Goal: Task Accomplishment & Management: Manage account settings

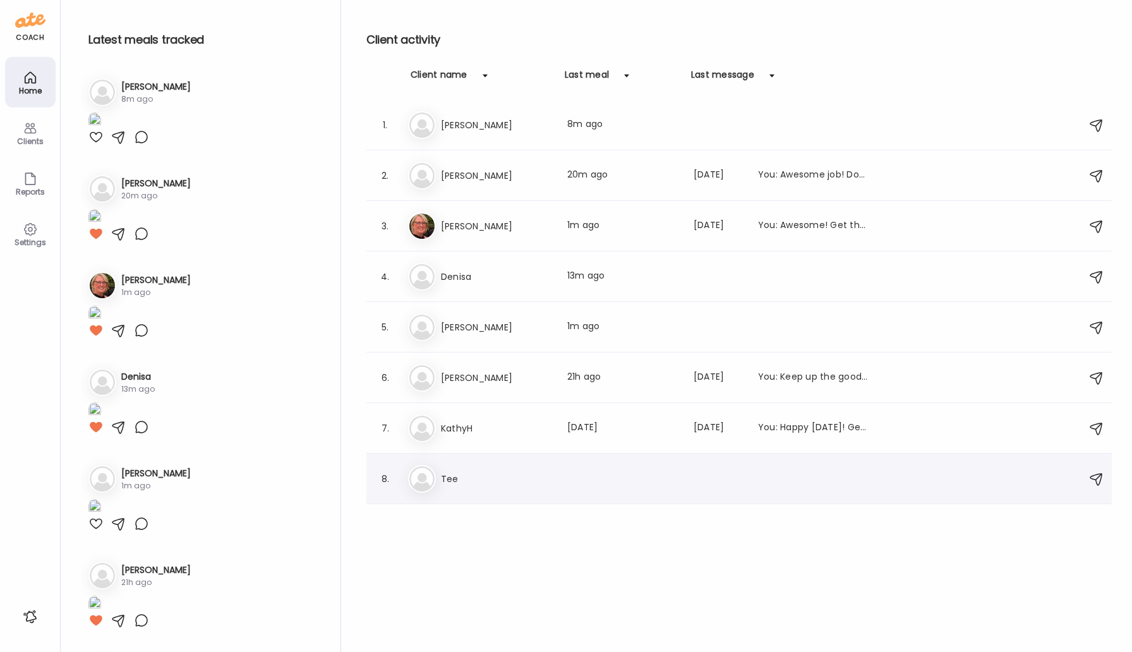
click at [453, 483] on h3 "Tee" at bounding box center [496, 478] width 111 height 15
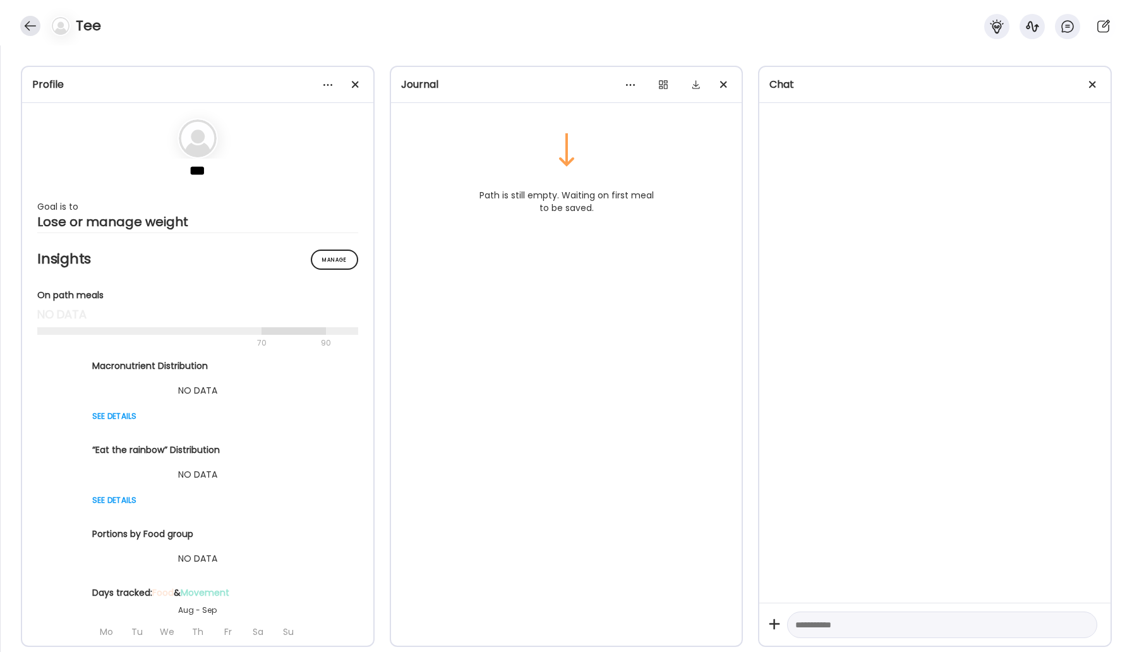
click at [36, 33] on div at bounding box center [30, 26] width 20 height 20
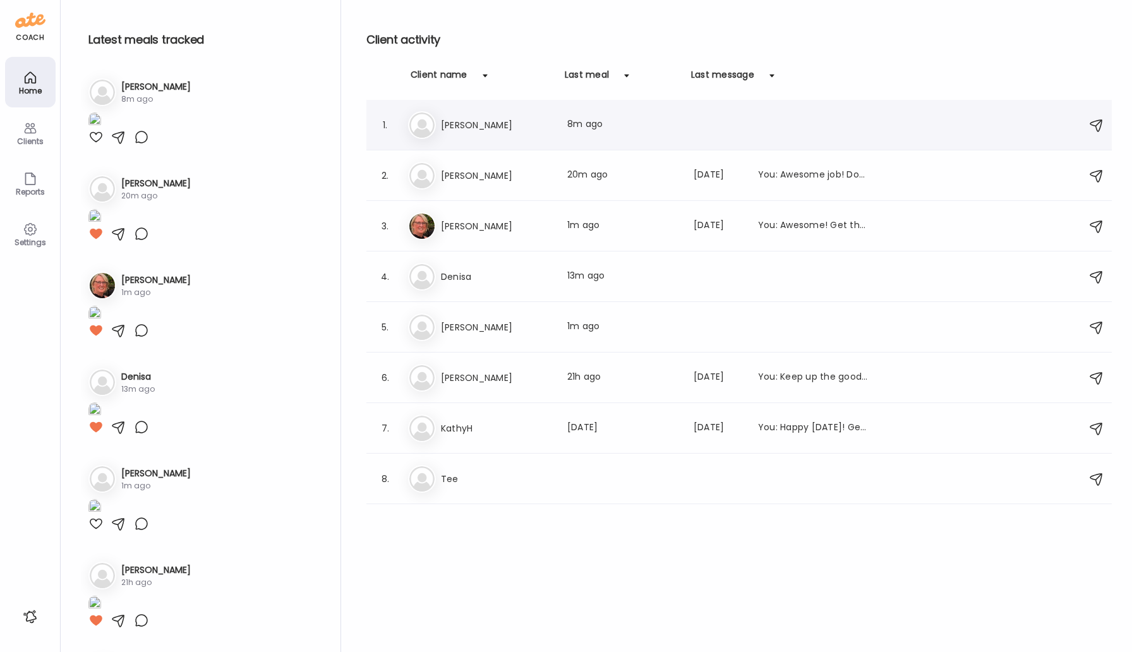
click at [453, 131] on h3 "[PERSON_NAME]" at bounding box center [496, 124] width 111 height 15
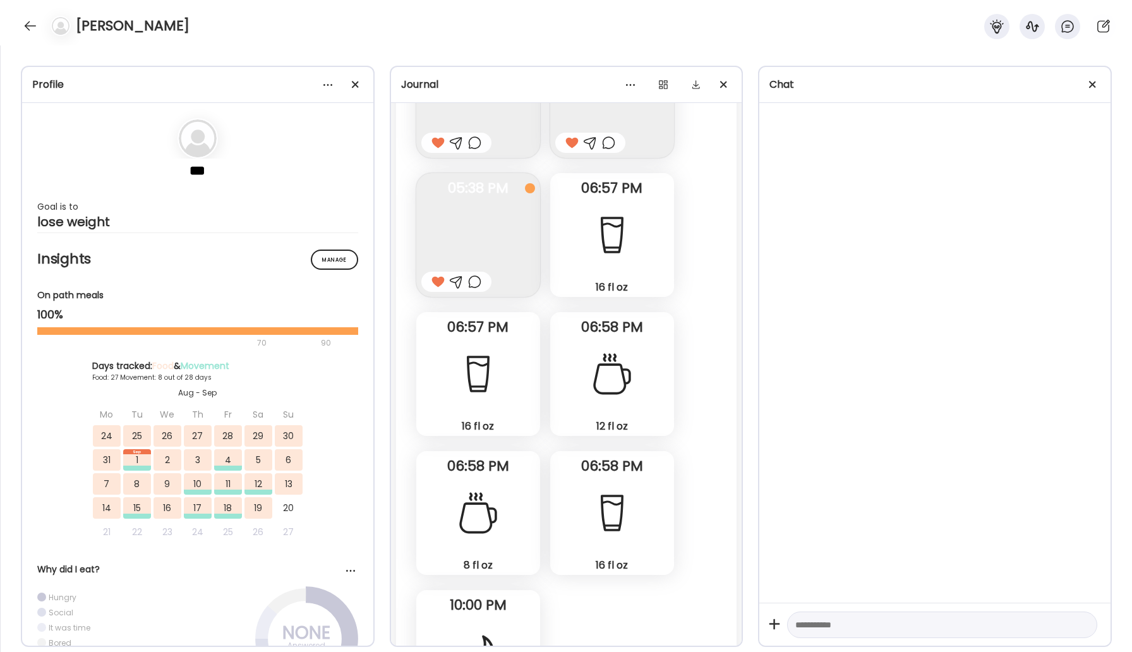
scroll to position [22652, 0]
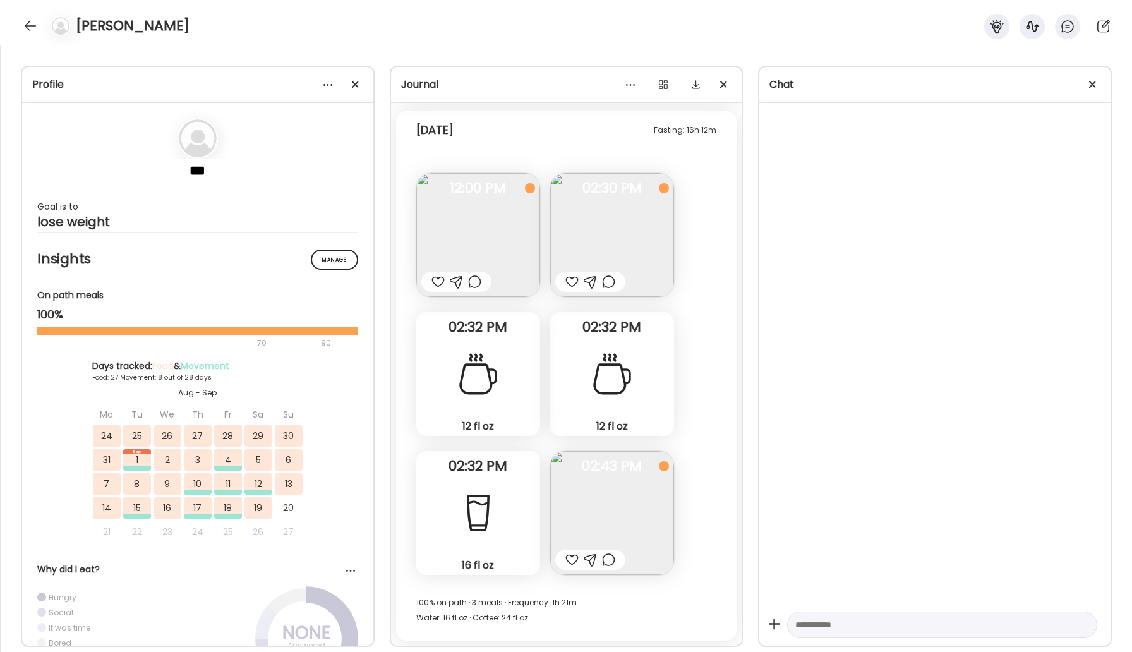
click at [584, 212] on img at bounding box center [612, 235] width 124 height 124
click at [589, 222] on div "Ate Coach Dashboard 07:48 PM [DATE] · Fri" at bounding box center [566, 201] width 253 height 45
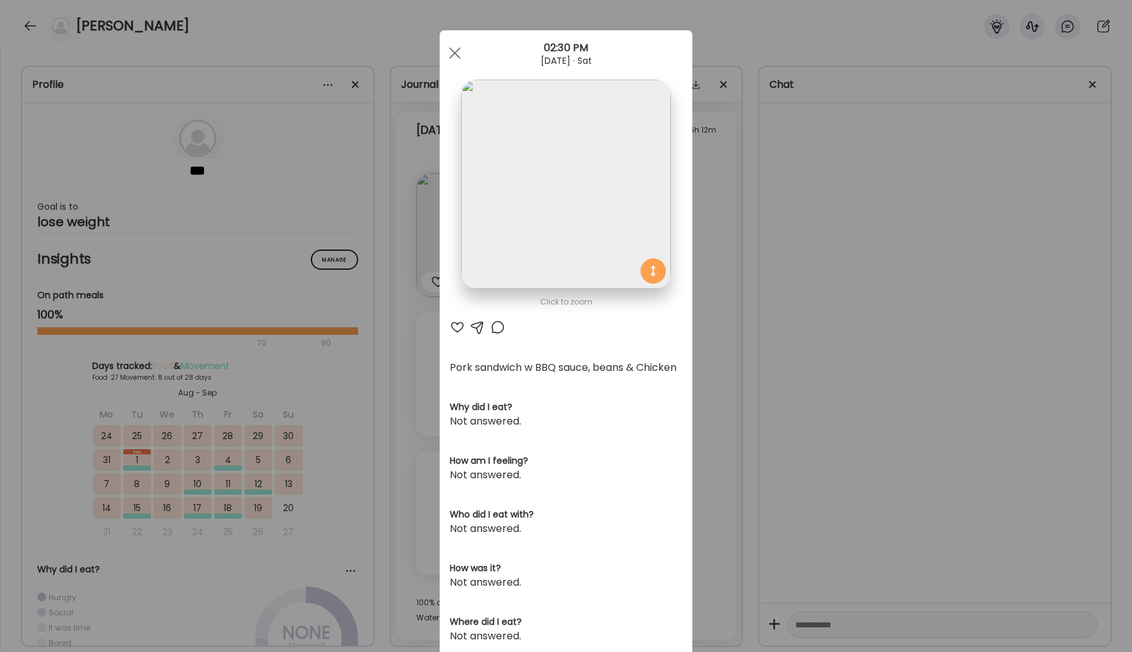
click at [500, 328] on div at bounding box center [497, 327] width 15 height 15
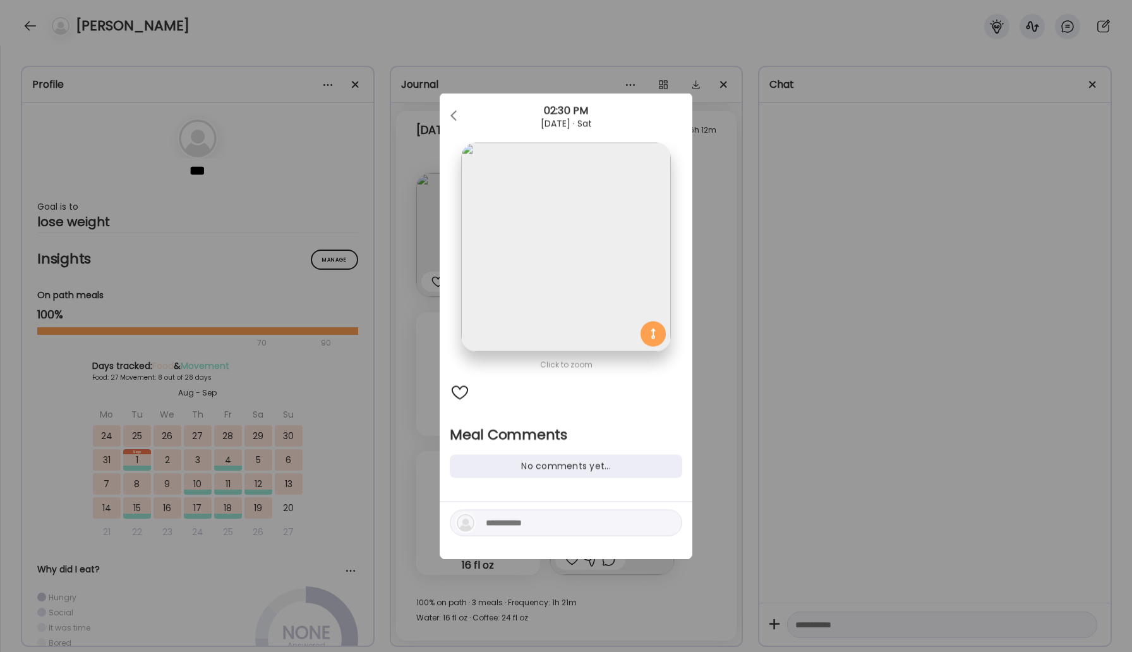
click at [546, 531] on div at bounding box center [566, 523] width 232 height 27
click at [540, 522] on textarea at bounding box center [571, 522] width 171 height 15
type textarea "**********"
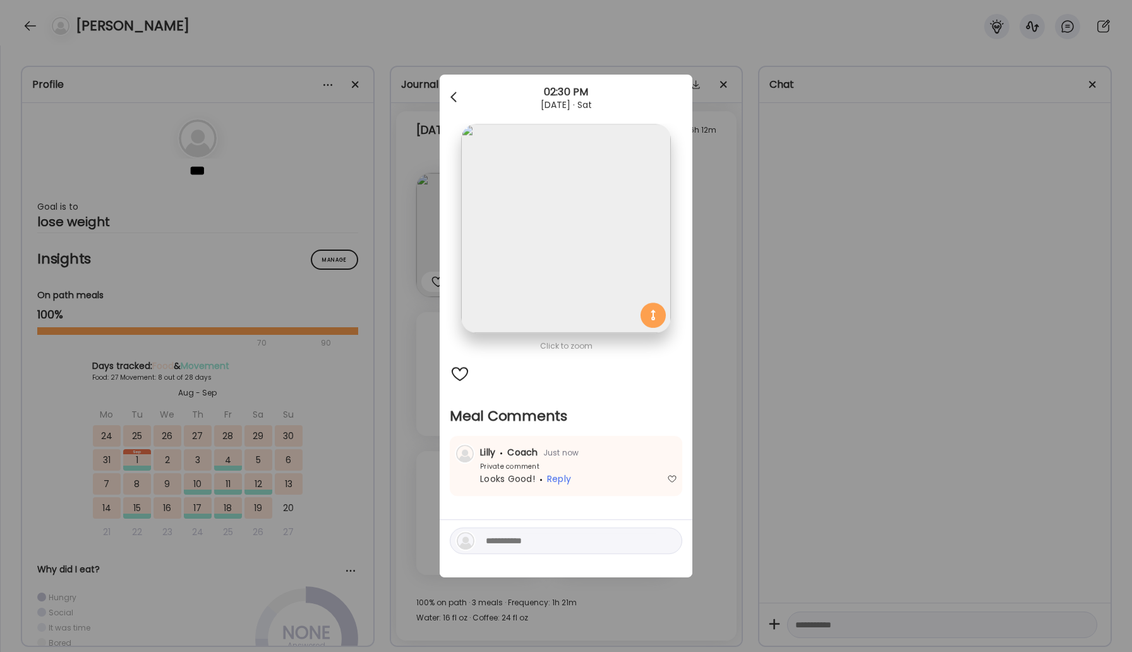
click at [458, 97] on div at bounding box center [454, 97] width 25 height 25
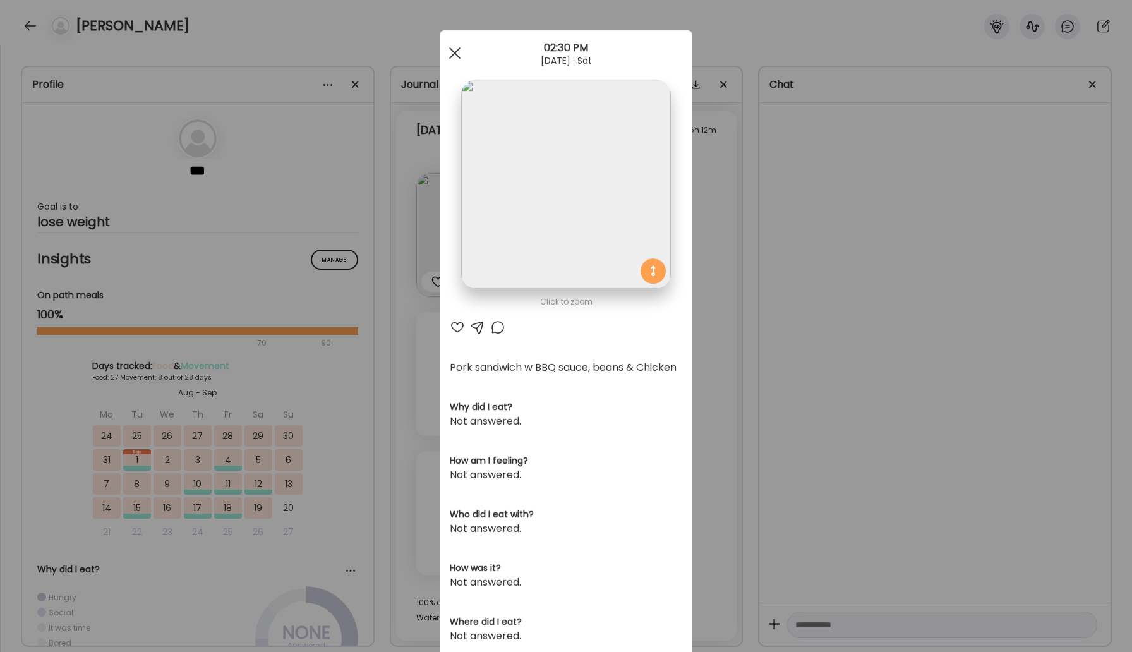
click at [450, 54] on div at bounding box center [454, 52] width 25 height 25
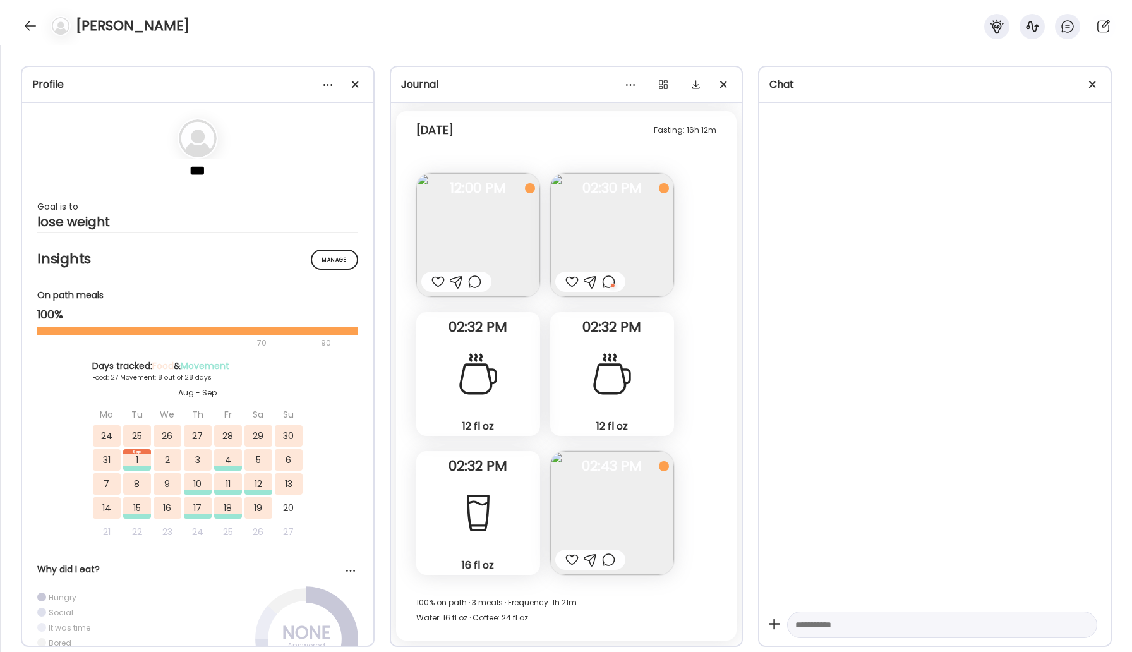
click at [442, 280] on div at bounding box center [437, 281] width 13 height 15
click at [614, 536] on img at bounding box center [612, 513] width 124 height 124
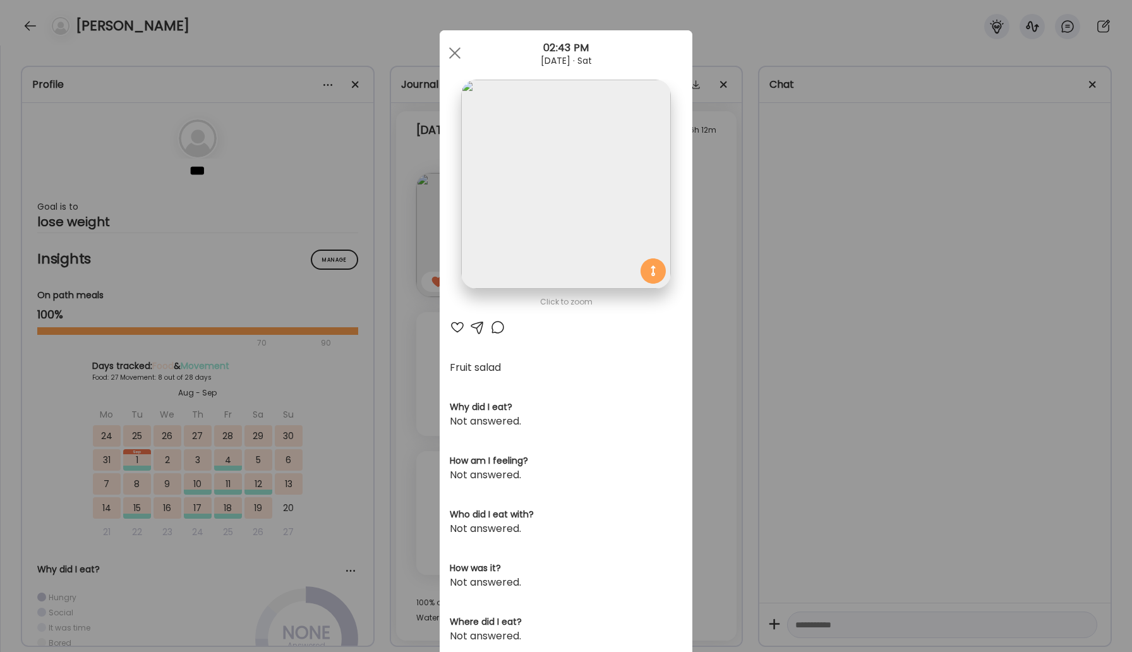
click at [460, 332] on div at bounding box center [457, 327] width 15 height 15
click at [457, 58] on div at bounding box center [454, 52] width 25 height 25
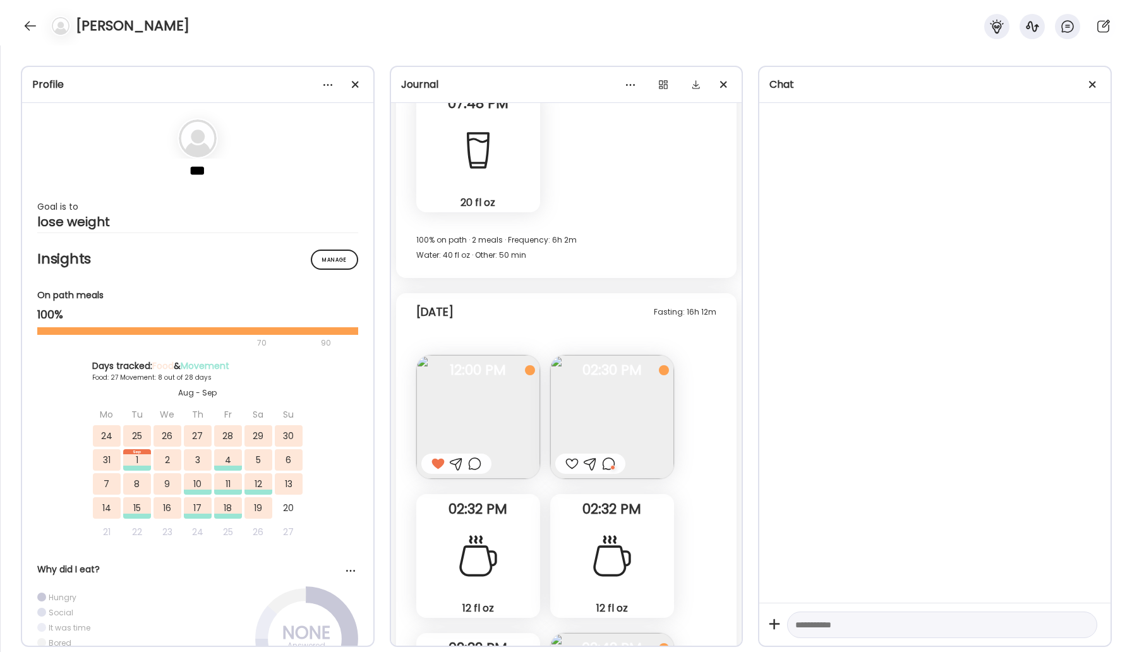
scroll to position [22180, 0]
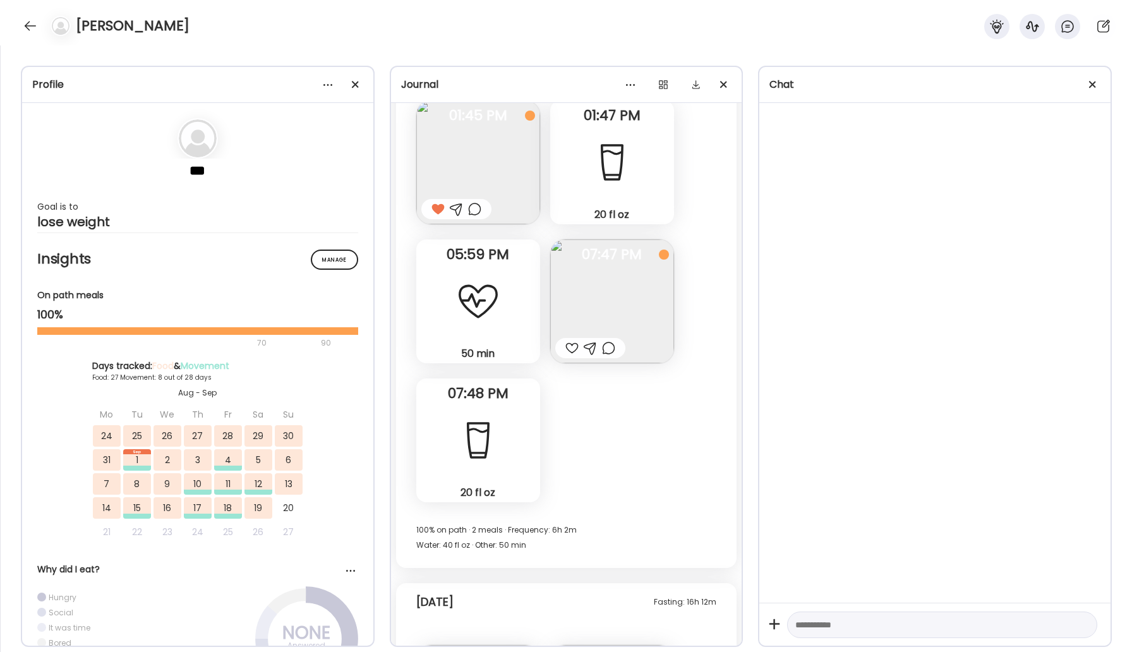
click at [571, 349] on div at bounding box center [571, 347] width 13 height 15
click at [30, 27] on div at bounding box center [30, 26] width 20 height 20
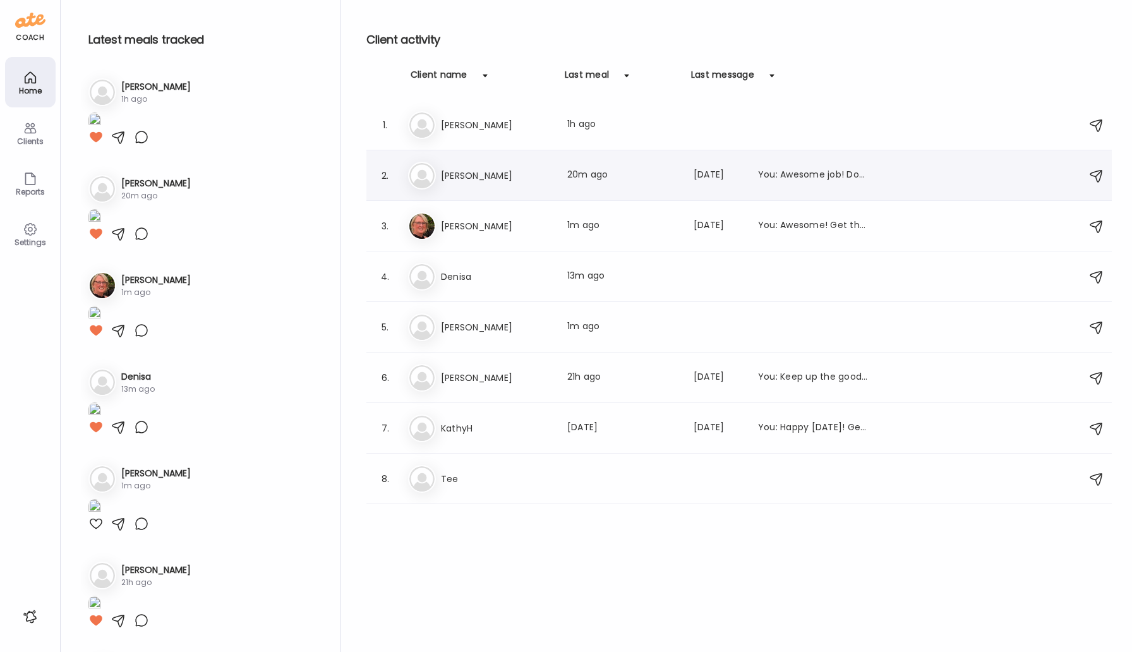
click at [471, 175] on h3 "[PERSON_NAME]" at bounding box center [496, 175] width 111 height 15
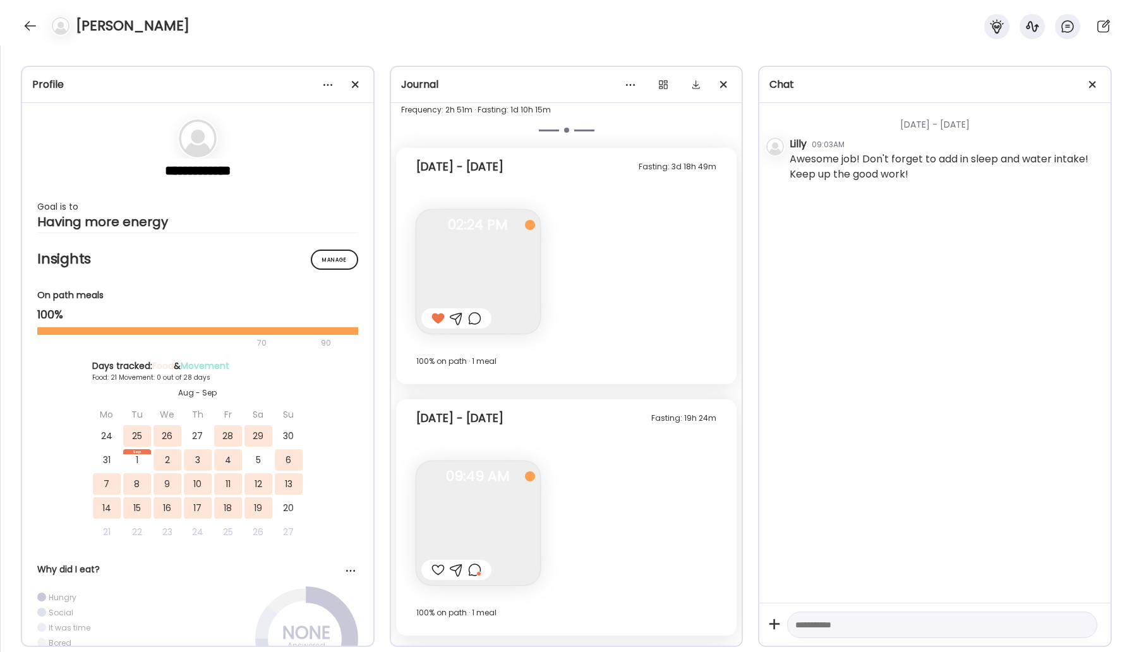
scroll to position [7889, 0]
click at [502, 519] on img at bounding box center [478, 528] width 124 height 124
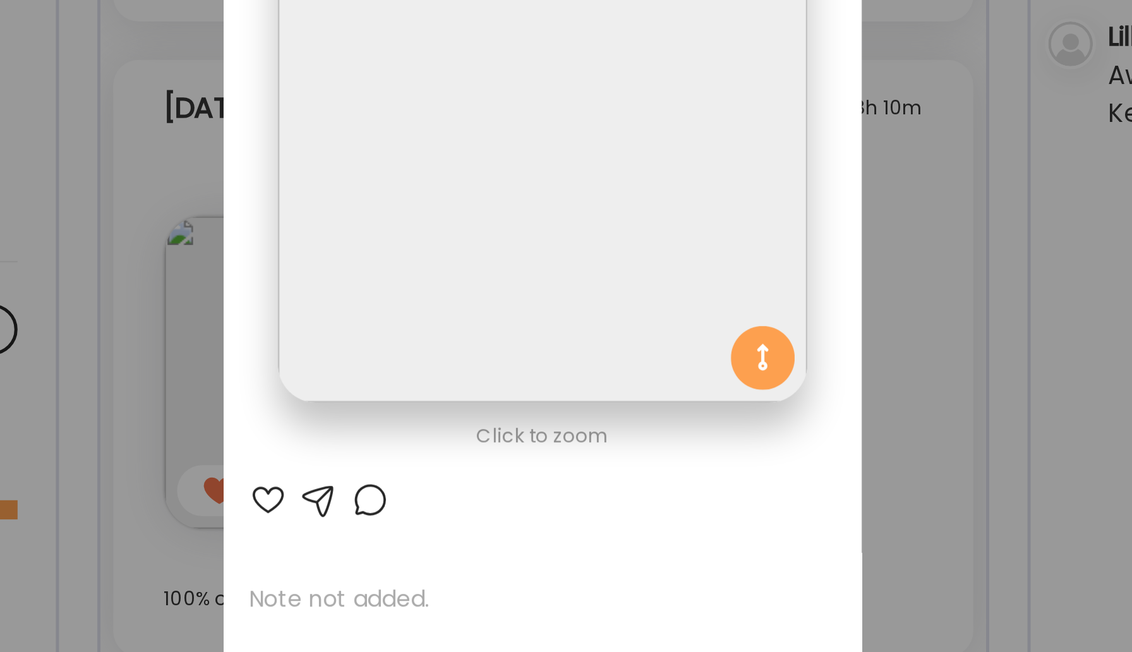
click at [654, 273] on div at bounding box center [565, 184] width 209 height 209
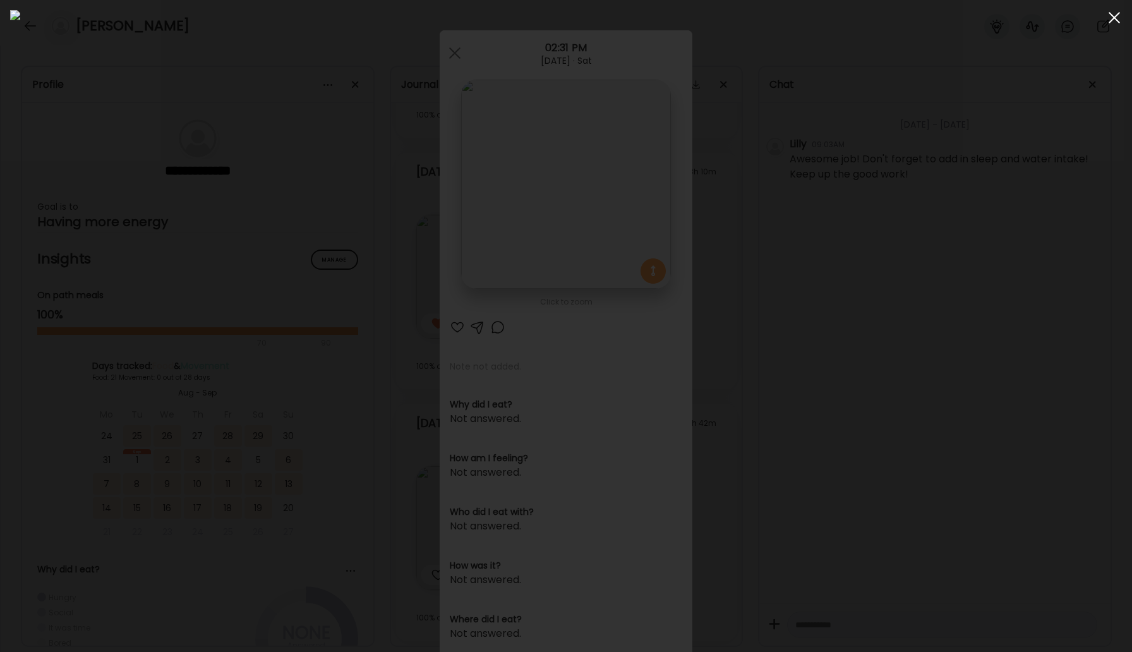
click at [1119, 15] on div at bounding box center [1113, 17] width 25 height 25
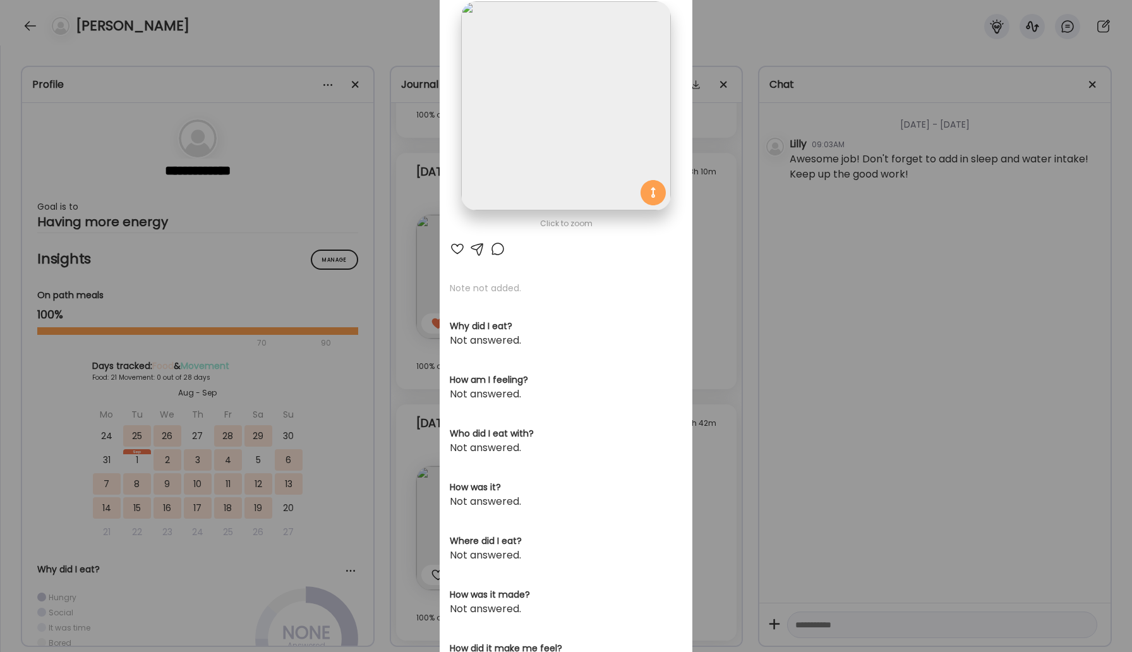
scroll to position [93, 0]
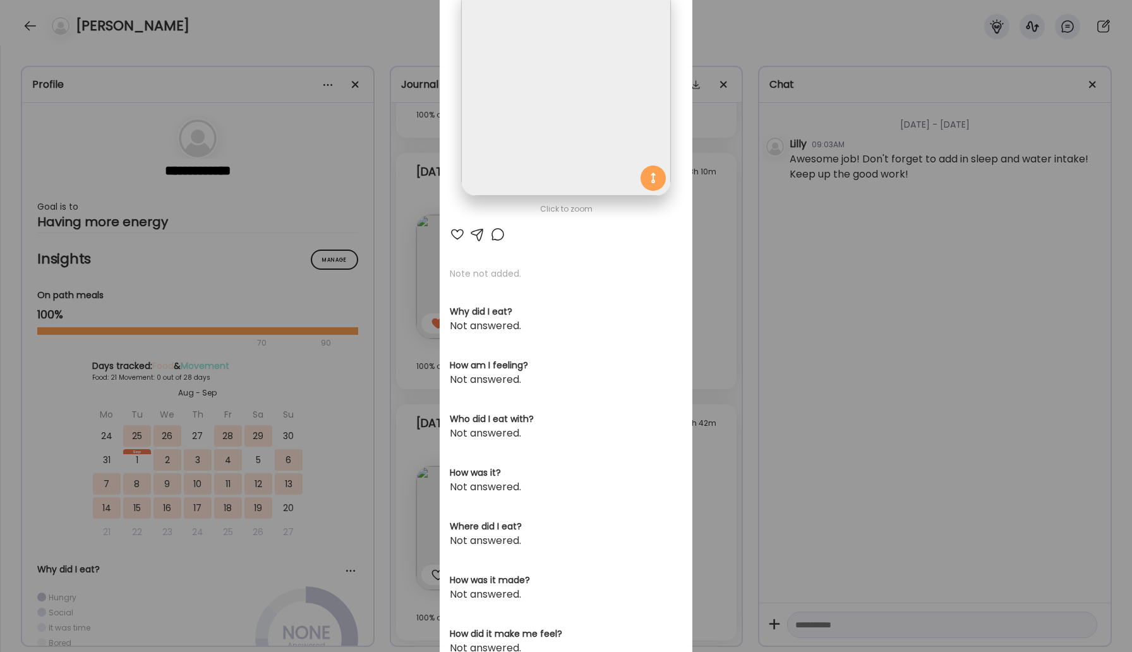
click at [457, 236] on div at bounding box center [457, 234] width 15 height 15
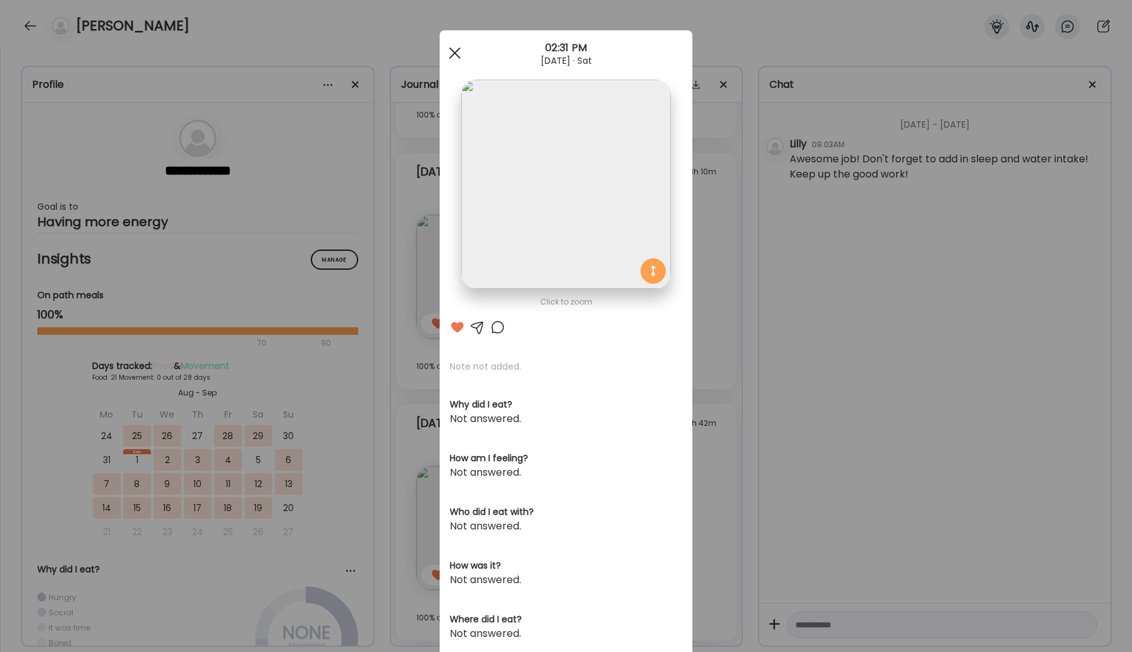
click at [459, 53] on div at bounding box center [454, 52] width 25 height 25
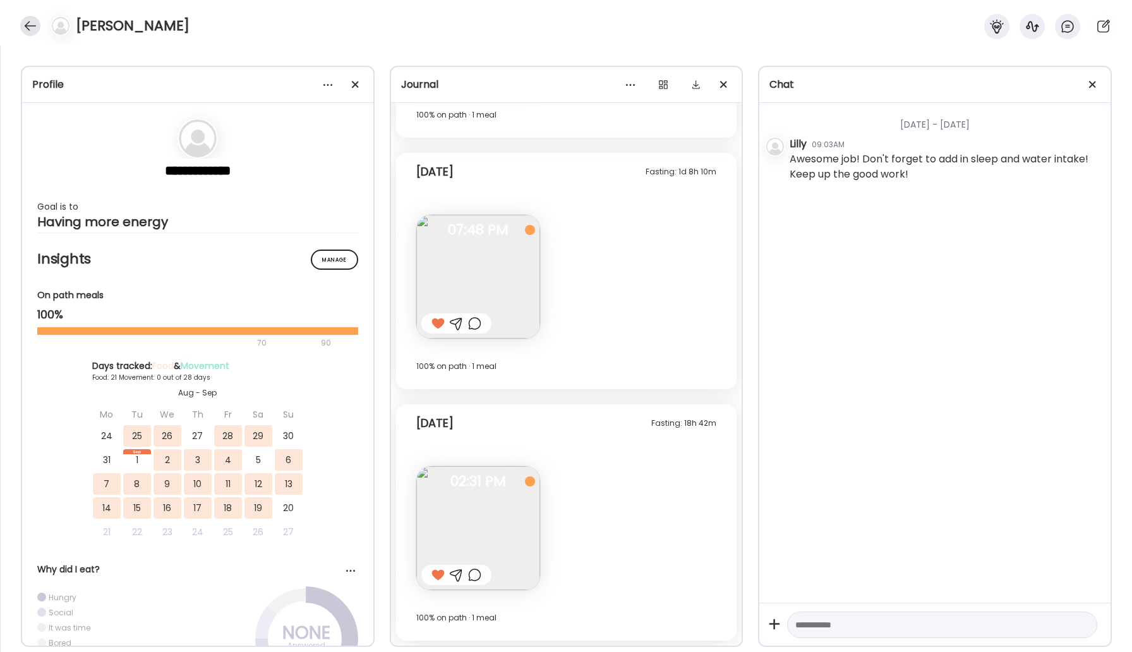
click at [30, 35] on div at bounding box center [30, 26] width 20 height 20
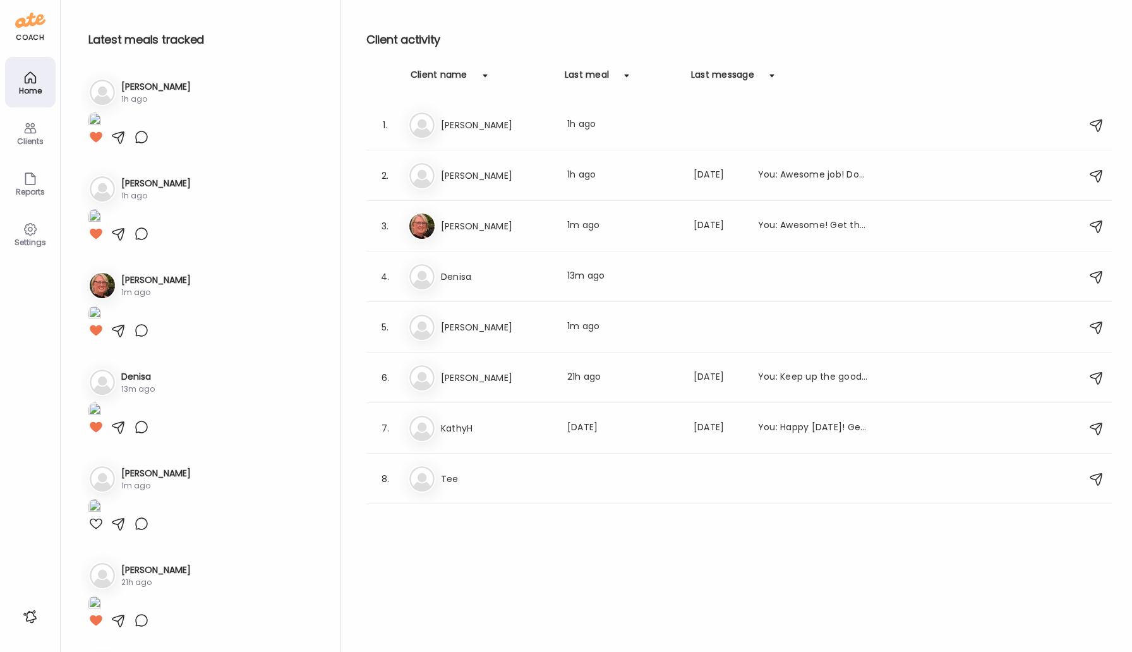
click at [31, 37] on div "coach" at bounding box center [30, 37] width 28 height 11
click at [31, 238] on div "Settings" at bounding box center [30, 242] width 45 height 8
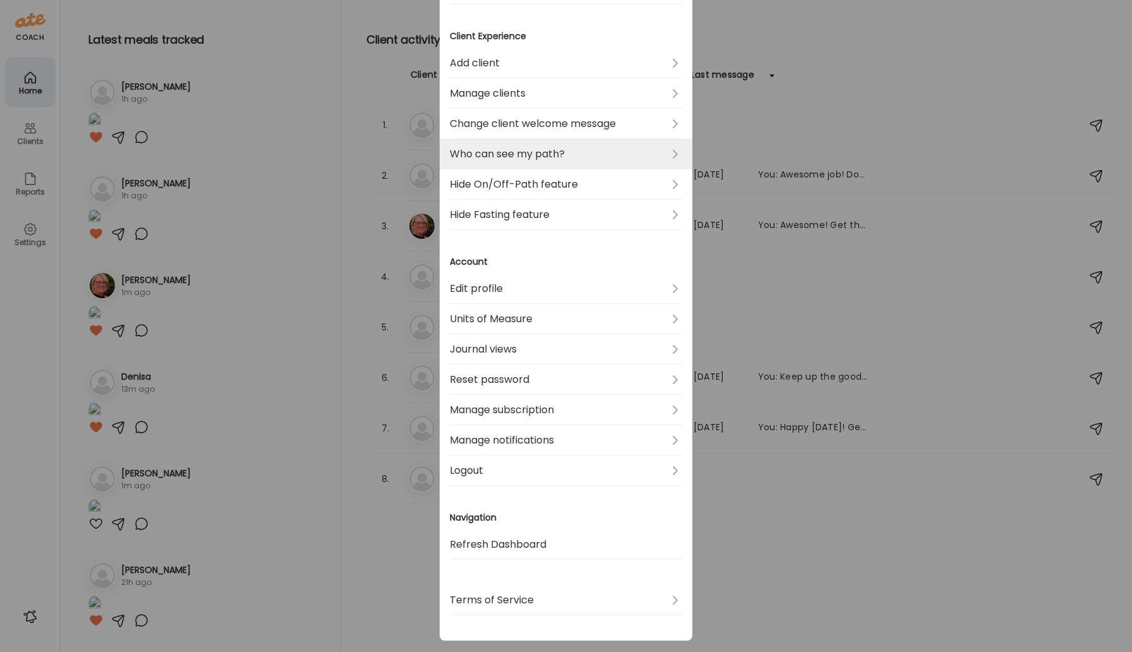
scroll to position [200, 0]
click at [552, 159] on link "Who can see my path?" at bounding box center [566, 155] width 232 height 30
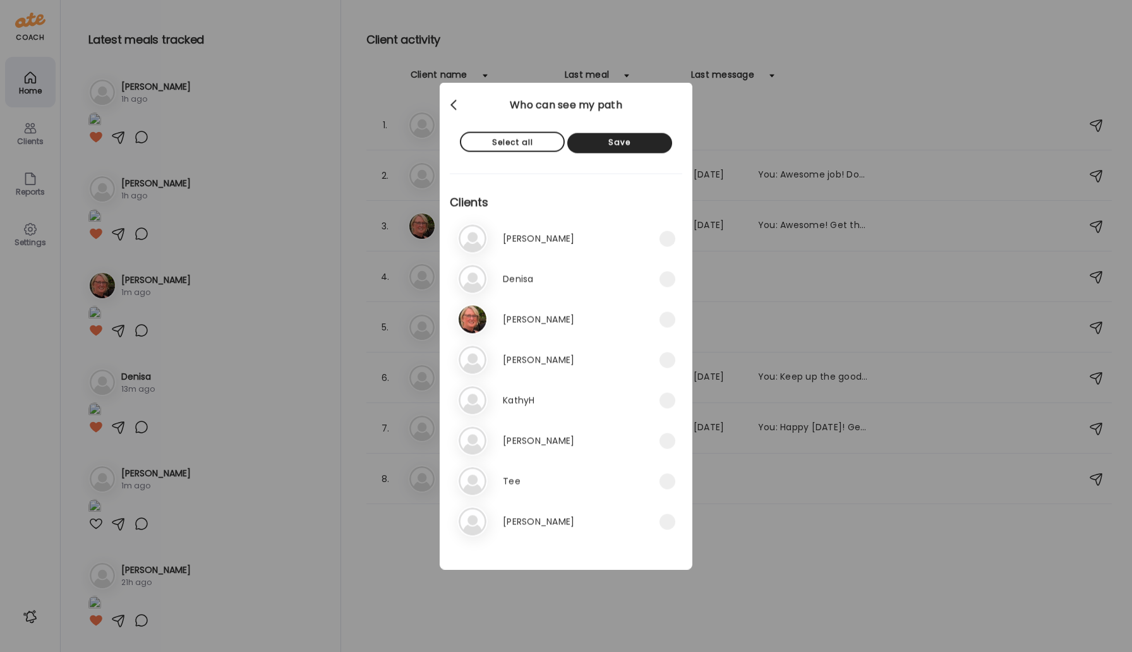
click at [452, 101] on div at bounding box center [454, 105] width 25 height 25
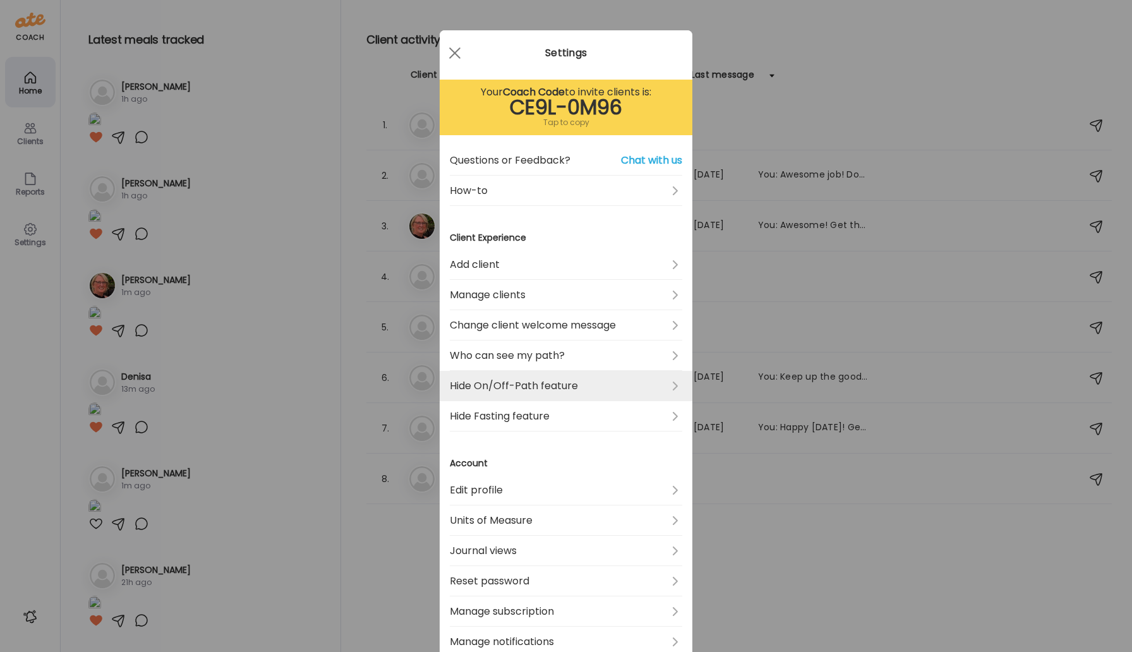
click at [543, 382] on link "Hide On/Off-Path feature" at bounding box center [566, 386] width 232 height 30
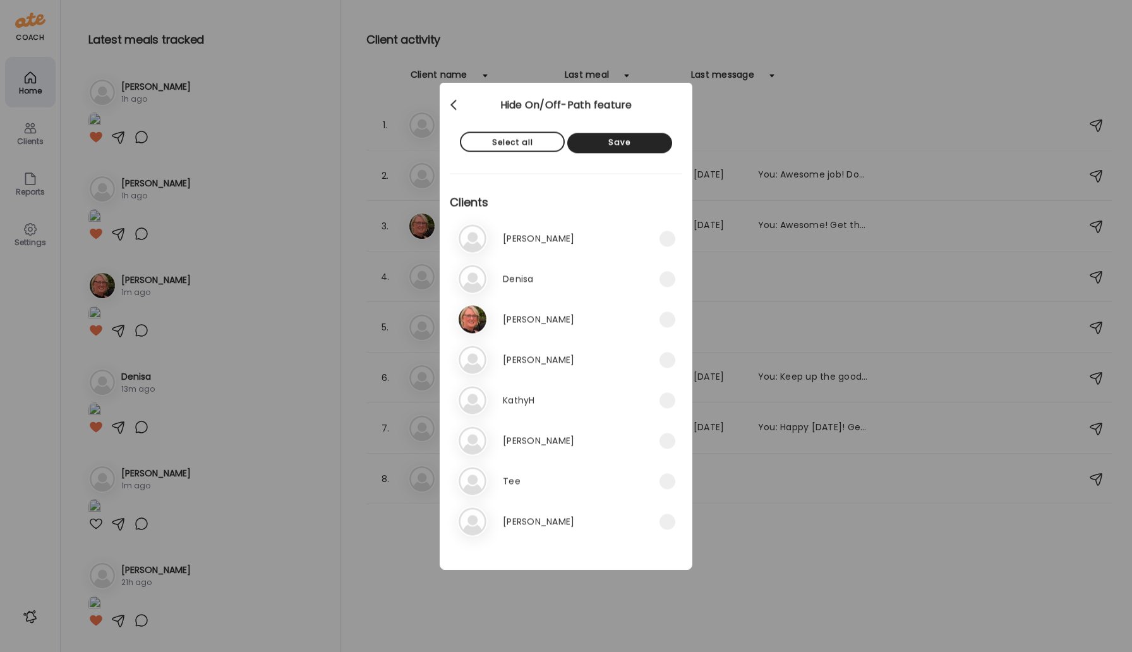
click at [452, 104] on div at bounding box center [454, 105] width 25 height 25
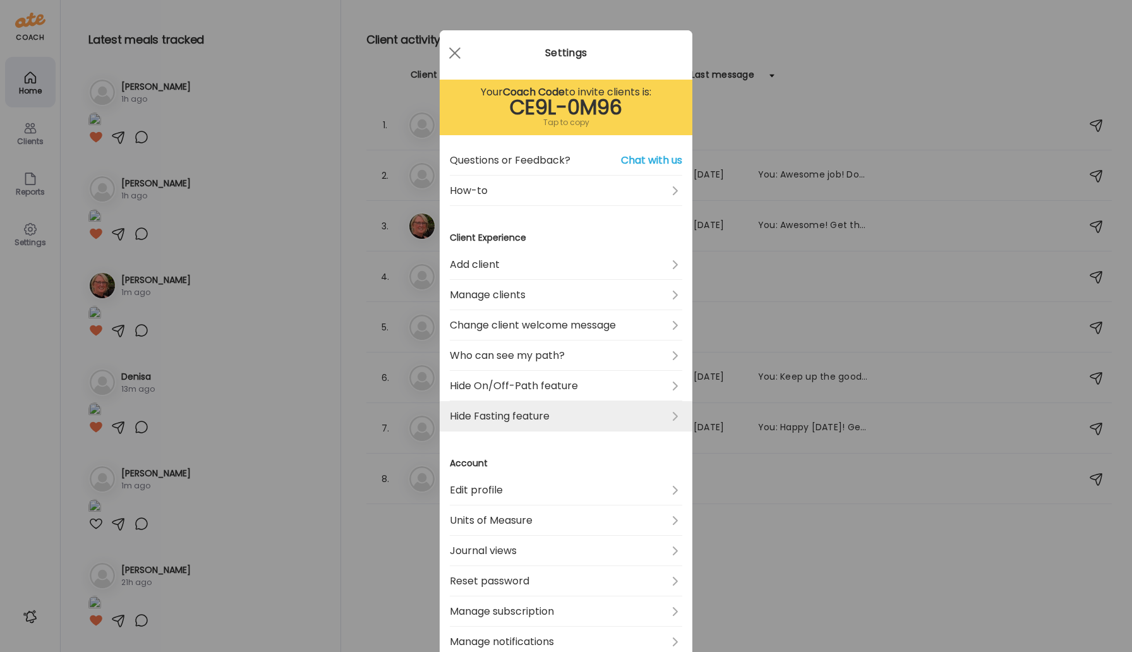
click at [523, 414] on link "Hide Fasting feature" at bounding box center [566, 416] width 232 height 30
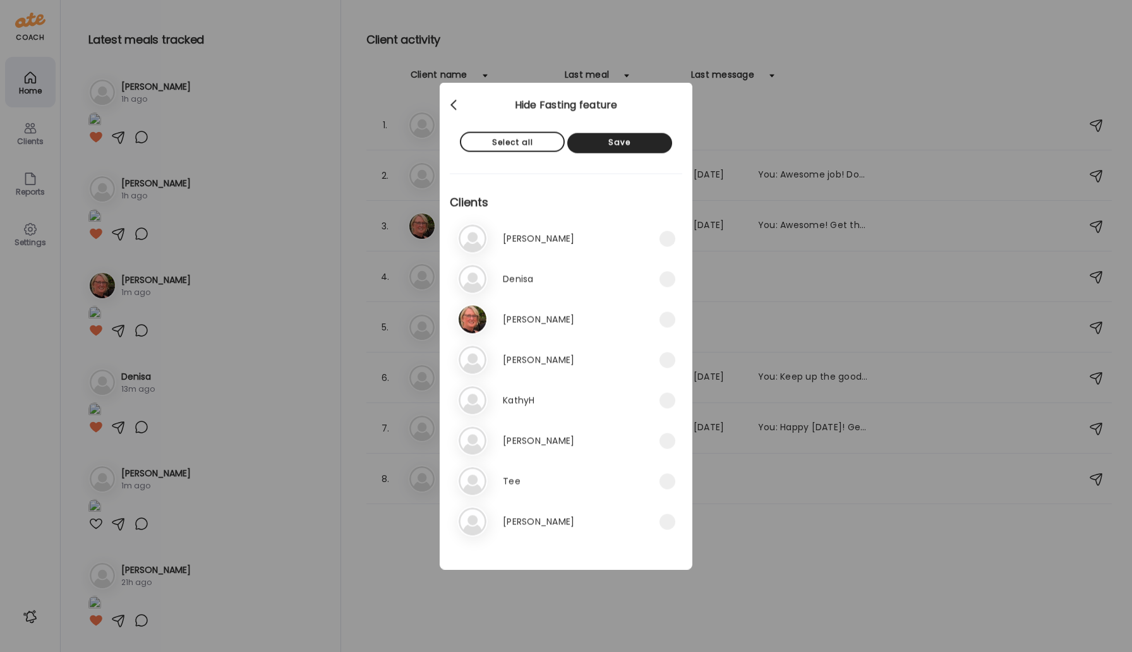
click at [459, 104] on div at bounding box center [454, 105] width 25 height 25
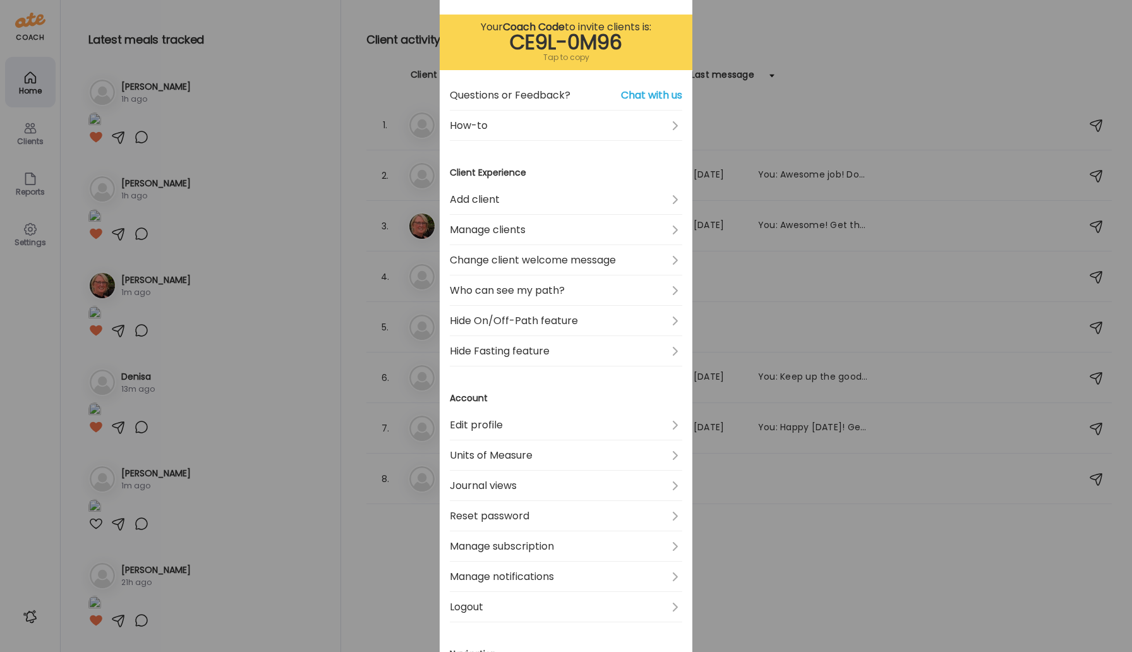
scroll to position [117, 0]
